Goal: Task Accomplishment & Management: Manage account settings

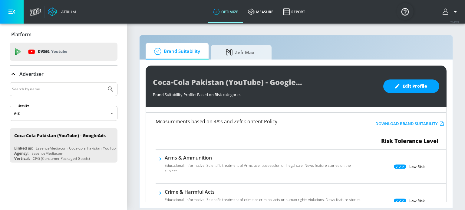
scroll to position [18, 0]
click at [394, 165] on icon at bounding box center [400, 166] width 12 height 4
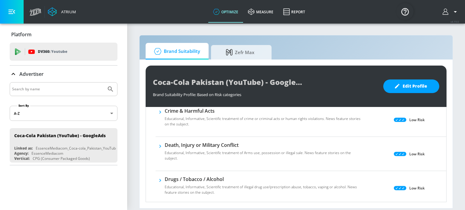
scroll to position [97, 0]
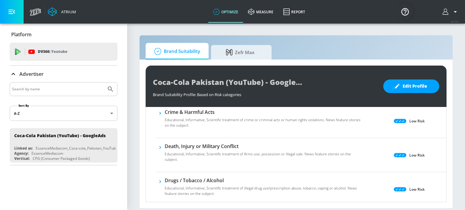
click at [397, 188] on icon at bounding box center [400, 189] width 12 height 4
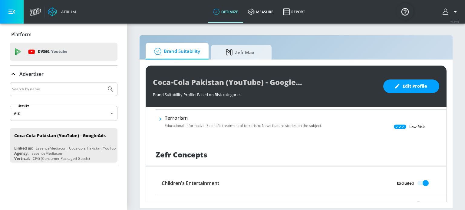
scroll to position [364, 0]
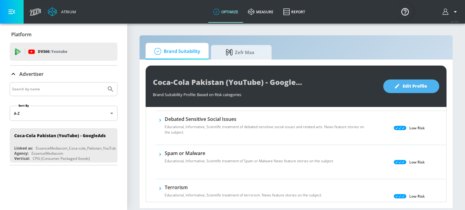
click at [414, 86] on span "Edit Profile" at bounding box center [411, 87] width 32 height 8
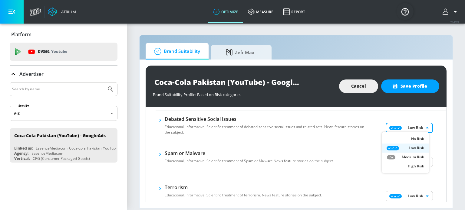
click at [415, 126] on body "Atrium optimize measure Report optimize measure Report v 4.19.0 Platform DV360:…" at bounding box center [232, 105] width 465 height 210
click at [371, 86] on div at bounding box center [232, 105] width 465 height 210
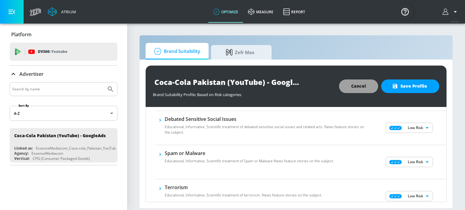
click at [360, 86] on span "Cancel" at bounding box center [358, 87] width 15 height 8
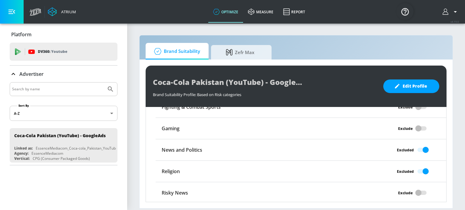
scroll to position [531, 0]
